Goal: Information Seeking & Learning: Compare options

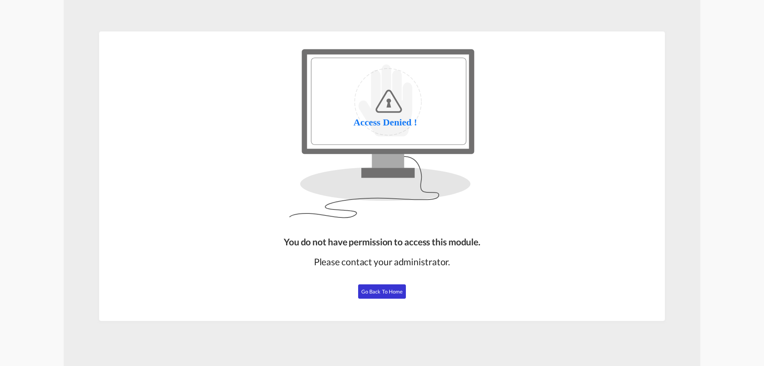
drag, startPoint x: 398, startPoint y: 288, endPoint x: 441, endPoint y: 276, distance: 44.7
click at [399, 287] on button "Go Back to Home" at bounding box center [382, 291] width 48 height 14
click at [393, 293] on span "Go Back to Home" at bounding box center [383, 291] width 42 height 6
